Goal: Task Accomplishment & Management: Manage account settings

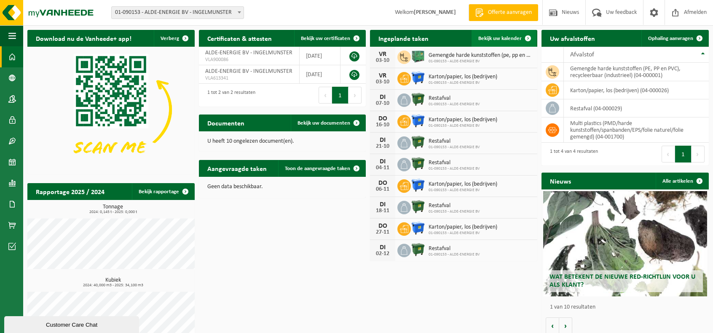
click at [398, 37] on span at bounding box center [527, 38] width 17 height 17
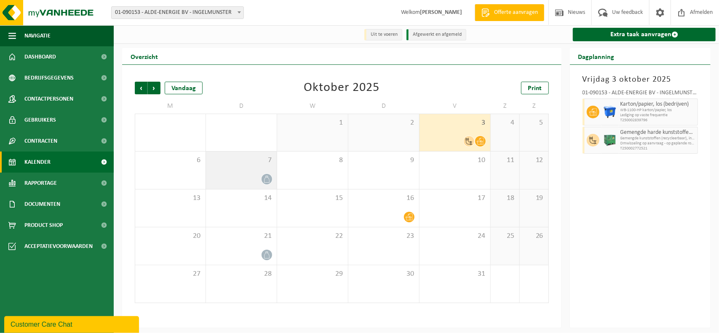
click at [255, 173] on div "7" at bounding box center [241, 170] width 71 height 37
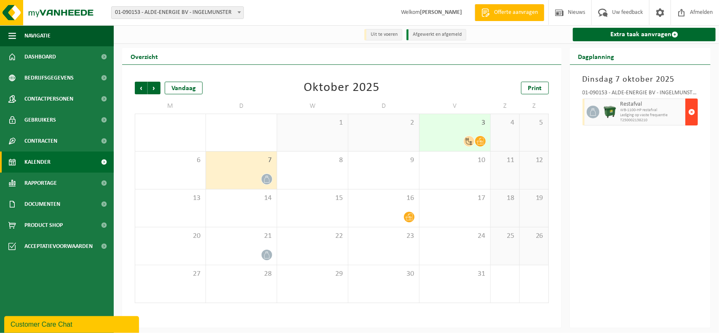
click at [691, 112] on span "button" at bounding box center [691, 112] width 7 height 17
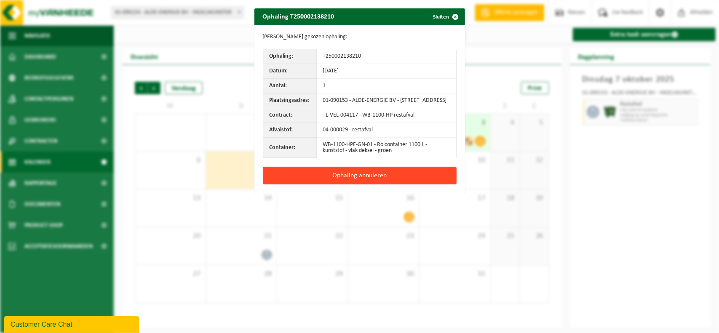
click at [359, 180] on button "Ophaling annuleren" at bounding box center [360, 176] width 194 height 18
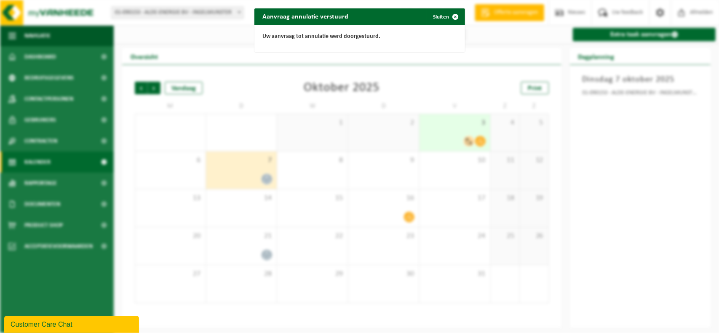
click at [453, 15] on span "button" at bounding box center [455, 16] width 17 height 17
